Goal: Information Seeking & Learning: Understand process/instructions

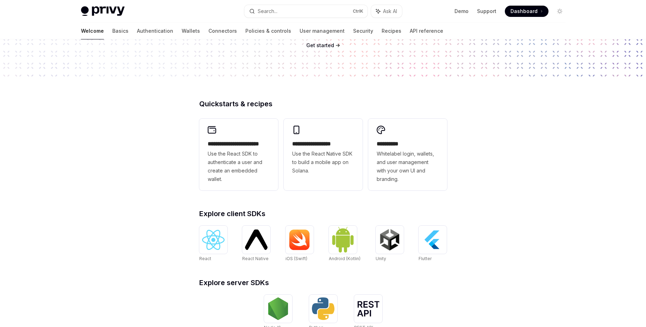
scroll to position [169, 0]
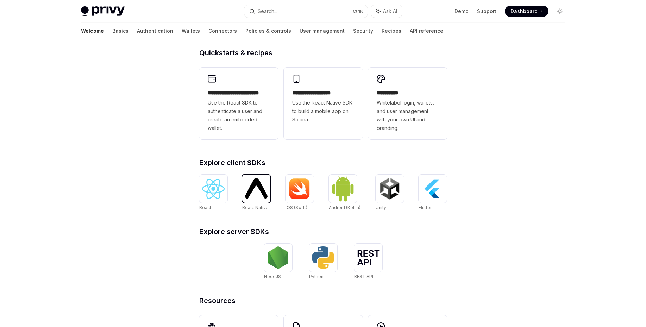
click at [260, 192] on img at bounding box center [256, 188] width 23 height 20
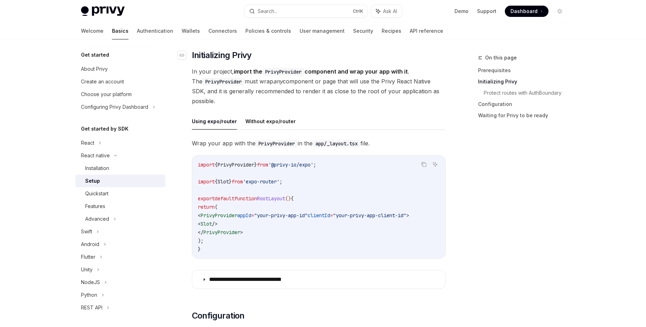
scroll to position [127, 0]
click at [281, 124] on button "Without expo/router" at bounding box center [270, 120] width 50 height 17
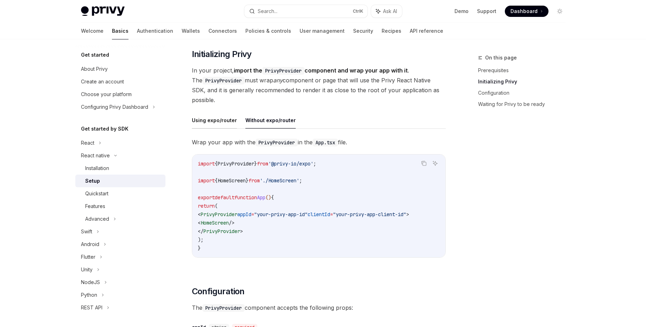
click at [219, 118] on button "Using expo/router" at bounding box center [214, 120] width 45 height 17
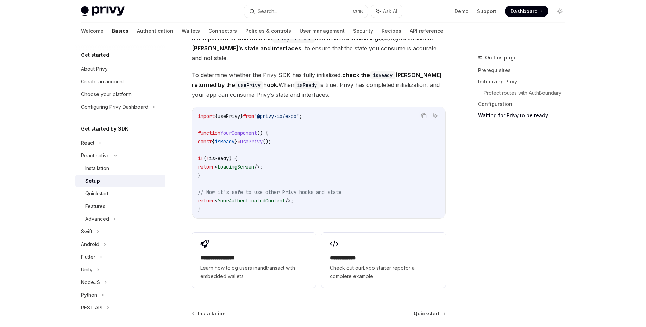
scroll to position [591, 0]
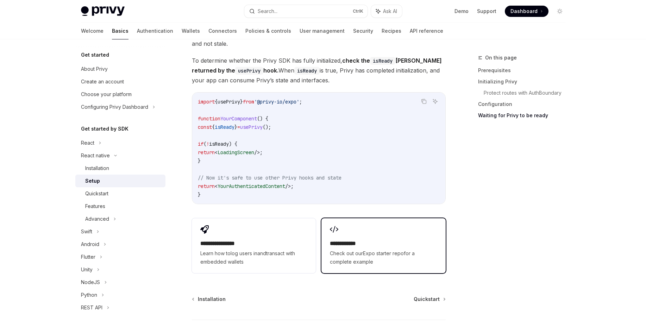
click at [356, 239] on h2 "**********" at bounding box center [383, 243] width 107 height 8
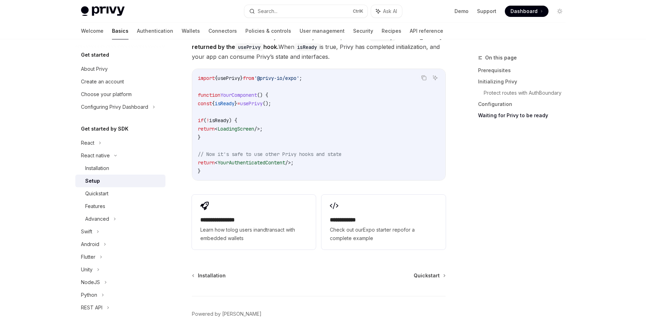
scroll to position [633, 0]
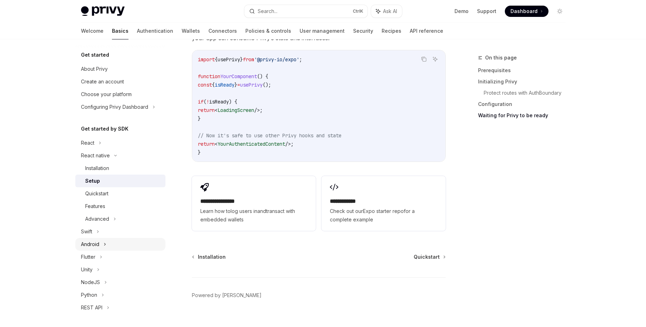
click at [101, 241] on div "Android" at bounding box center [120, 244] width 90 height 13
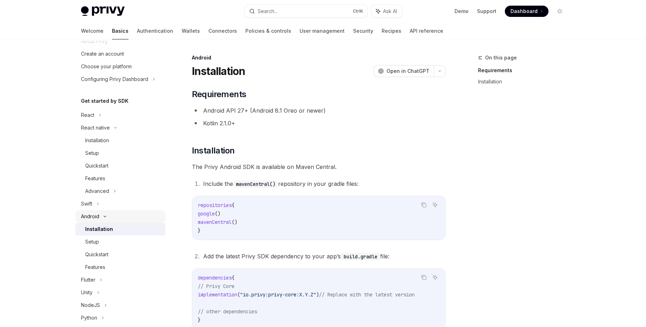
scroll to position [42, 0]
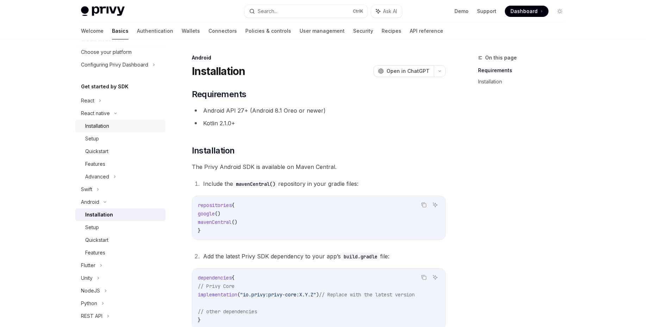
click at [99, 130] on div "Installation" at bounding box center [97, 126] width 24 height 8
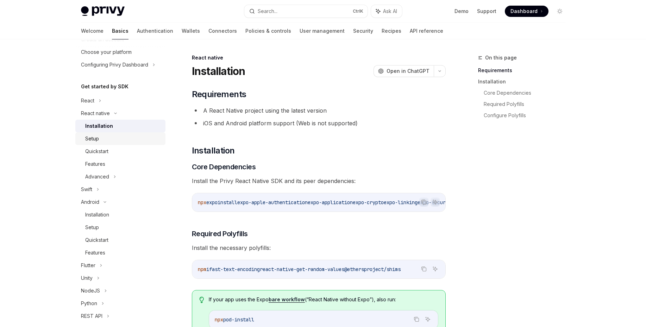
click at [101, 143] on link "Setup" at bounding box center [120, 138] width 90 height 13
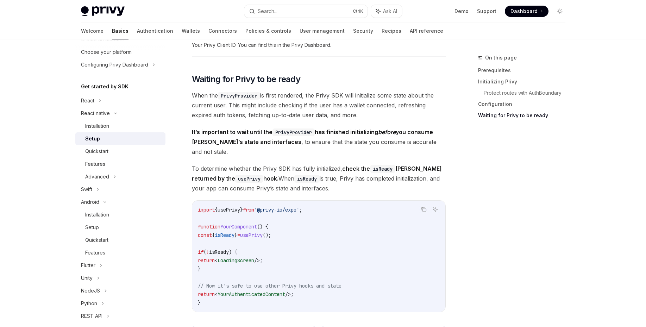
scroll to position [549, 0]
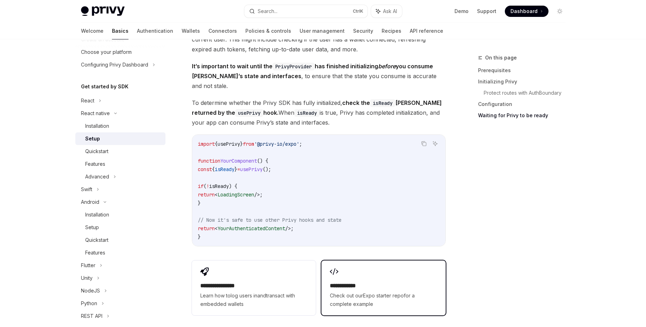
click at [362, 282] on h2 "**********" at bounding box center [383, 286] width 107 height 8
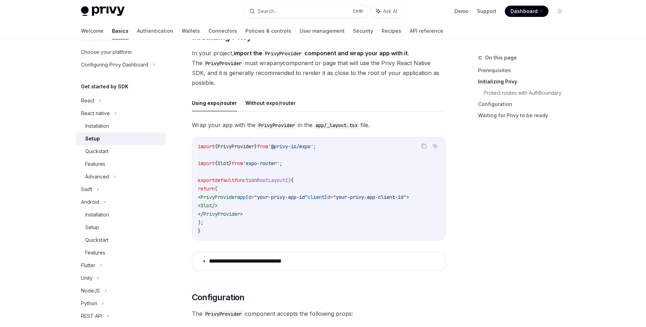
scroll to position [127, 0]
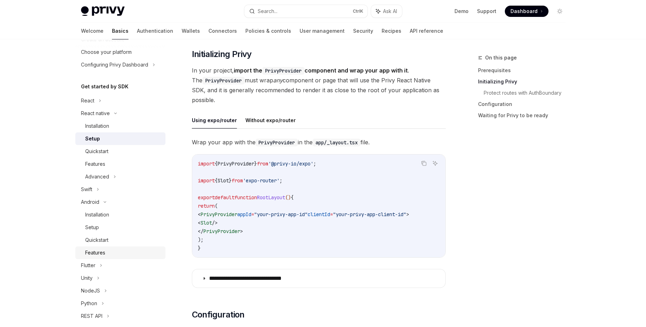
click at [107, 251] on div "Features" at bounding box center [123, 252] width 76 height 8
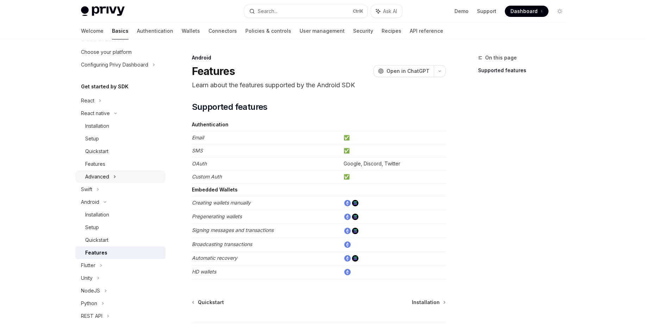
click at [106, 177] on div "Advanced" at bounding box center [97, 176] width 24 height 8
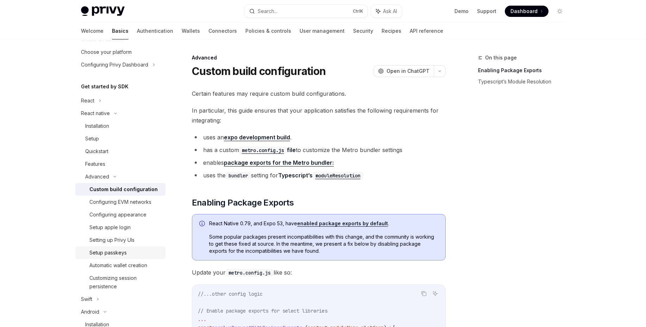
click at [120, 252] on div "Setup passkeys" at bounding box center [107, 252] width 37 height 8
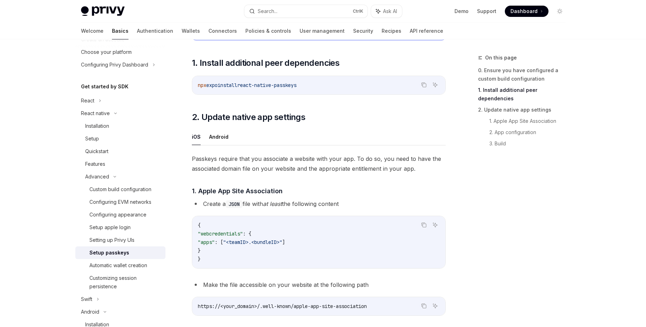
scroll to position [130, 0]
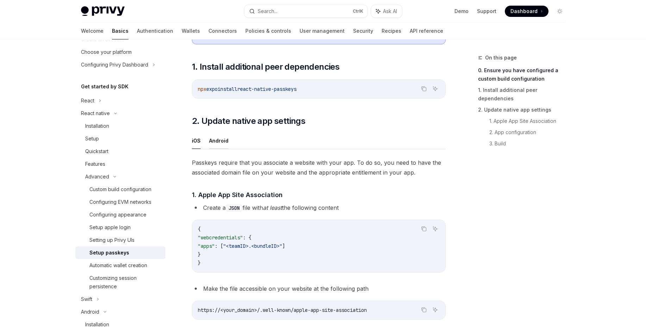
click at [226, 140] on button "Android" at bounding box center [218, 140] width 19 height 17
type textarea "*"
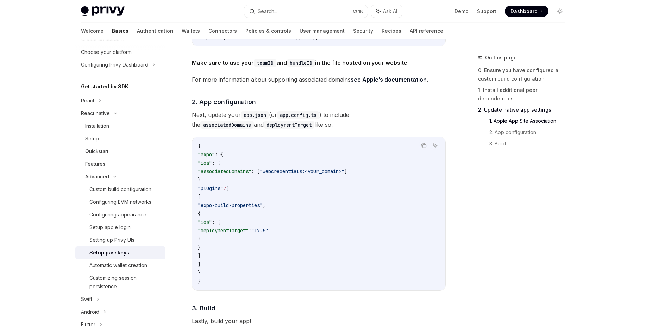
scroll to position [384, 0]
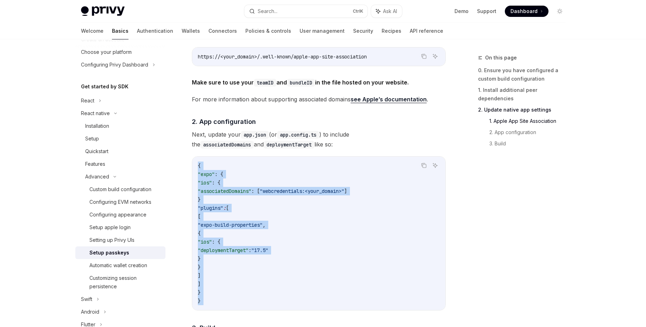
drag, startPoint x: 199, startPoint y: 164, endPoint x: 261, endPoint y: 290, distance: 140.2
click at [244, 304] on code "{ "expo" : { "ios" : { "associatedDomains" : [ "webcredentials:<your_domain>" ]…" at bounding box center [319, 234] width 242 height 144
click at [331, 228] on code "{ "expo" : { "ios" : { "associatedDomains" : [ "webcredentials:<your_domain>" ]…" at bounding box center [319, 234] width 242 height 144
click at [233, 190] on span ""associatedDomains"" at bounding box center [224, 191] width 53 height 6
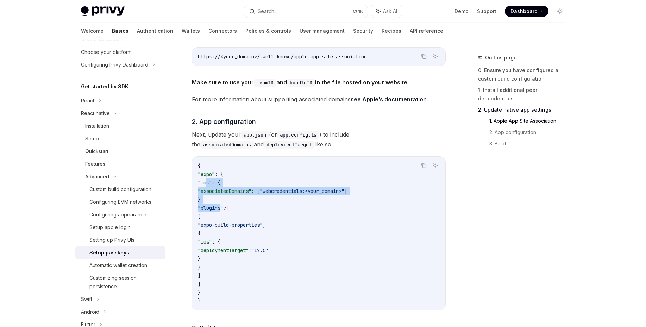
drag, startPoint x: 206, startPoint y: 181, endPoint x: 222, endPoint y: 207, distance: 31.0
click at [222, 207] on code "{ "expo" : { "ios" : { "associatedDomains" : [ "webcredentials:<your_domain>" ]…" at bounding box center [319, 234] width 242 height 144
drag, startPoint x: 223, startPoint y: 184, endPoint x: 213, endPoint y: 186, distance: 10.4
click at [213, 186] on code "{ "expo" : { "ios" : { "associatedDomains" : [ "webcredentials:<your_domain>" ]…" at bounding box center [319, 234] width 242 height 144
click at [204, 180] on span ""ios"" at bounding box center [205, 182] width 14 height 6
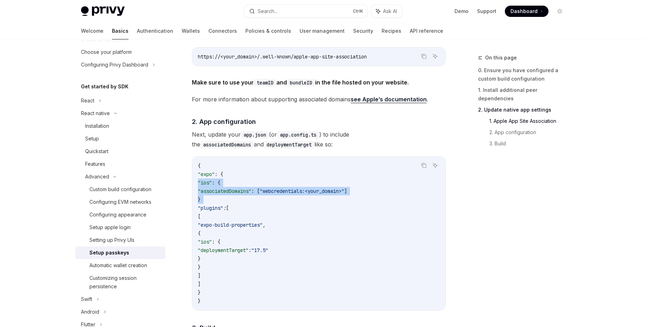
drag, startPoint x: 204, startPoint y: 180, endPoint x: 217, endPoint y: 198, distance: 22.5
click at [217, 198] on code "{ "expo" : { "ios" : { "associatedDomains" : [ "webcredentials:<your_domain>" ]…" at bounding box center [319, 234] width 242 height 144
copy code ""ios" : { "associatedDomains" : [ "webcredentials:<your_domain>" ] }"
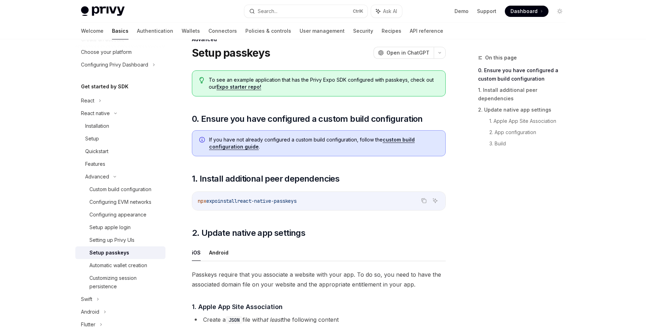
scroll to position [0, 0]
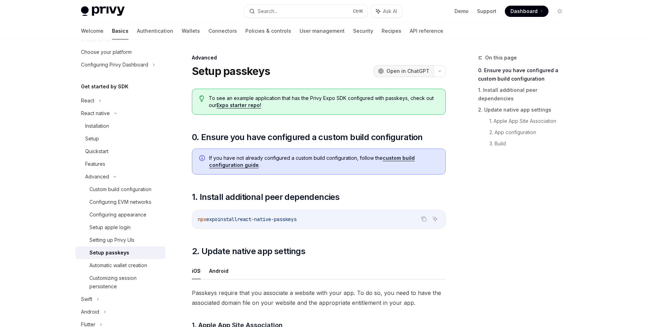
click at [410, 73] on span "Open in ChatGPT" at bounding box center [407, 71] width 43 height 7
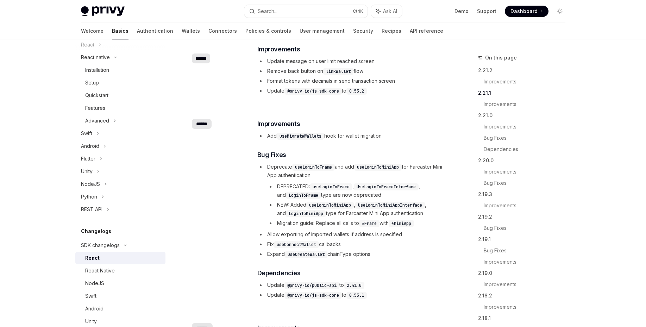
scroll to position [296, 0]
